Goal: Task Accomplishment & Management: Manage account settings

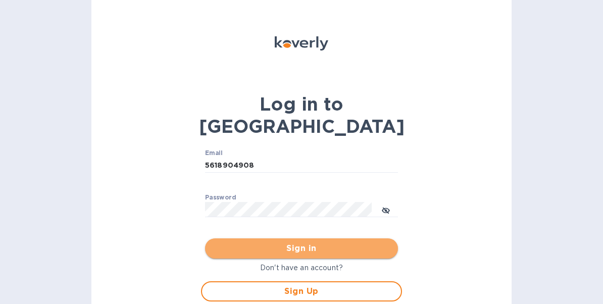
click at [339, 242] on span "Sign in" at bounding box center [301, 248] width 177 height 12
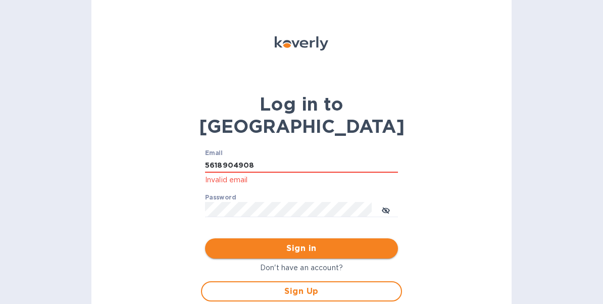
click at [312, 242] on span "Sign in" at bounding box center [301, 248] width 177 height 12
click at [280, 158] on input "5618904908" at bounding box center [301, 165] width 193 height 15
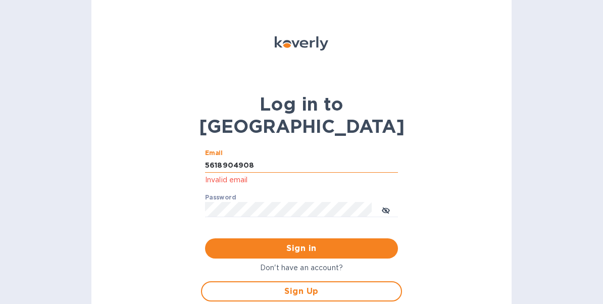
type input "[PERSON_NAME][EMAIL_ADDRESS][PERSON_NAME][DOMAIN_NAME]"
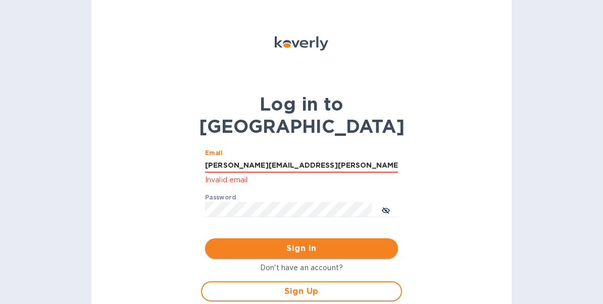
click at [299, 242] on span "Sign in" at bounding box center [301, 248] width 177 height 12
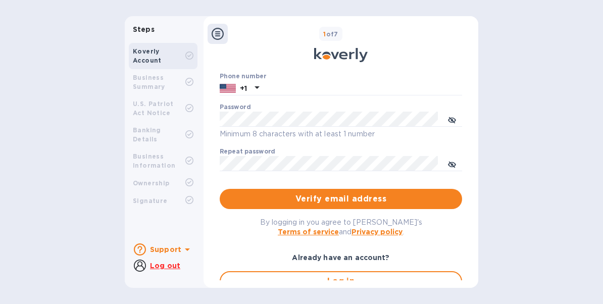
scroll to position [189, 0]
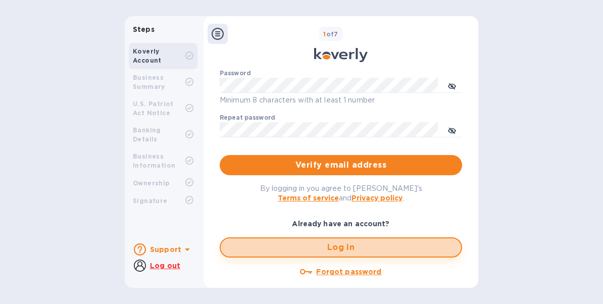
click at [300, 242] on span "Log in" at bounding box center [341, 247] width 224 height 12
